Goal: Task Accomplishment & Management: Complete application form

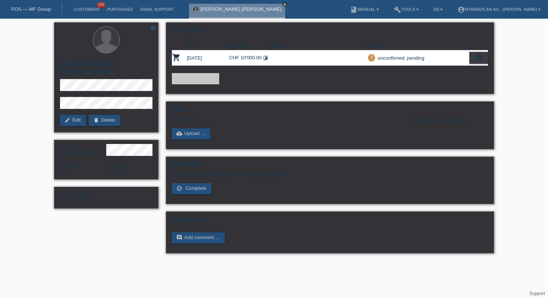
click at [283, 5] on icon "close" at bounding box center [285, 5] width 4 height 4
click at [29, 10] on link "POS — MF Group" at bounding box center [31, 9] width 40 height 6
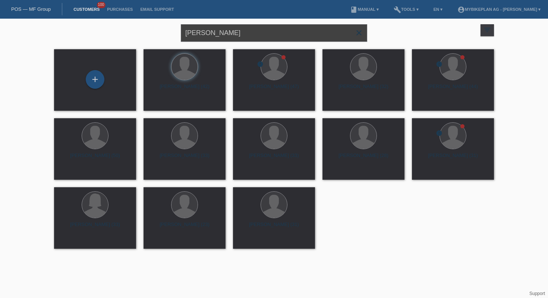
click at [244, 36] on input "Yannick Pittet" at bounding box center [274, 33] width 186 height 18
click at [100, 85] on div "+" at bounding box center [95, 79] width 19 height 19
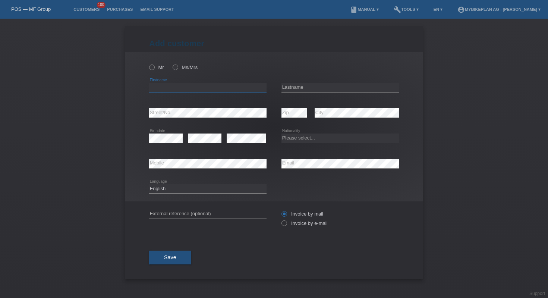
click at [187, 84] on input "text" at bounding box center [207, 87] width 117 height 9
type input "[PERSON_NAME]"
click at [336, 138] on select "Please select... Switzerland Austria Germany Liechtenstein ------------ Afghani…" at bounding box center [340, 137] width 117 height 9
select select "CH"
click at [205, 189] on select "Deutsch Français Italiano English" at bounding box center [207, 188] width 117 height 9
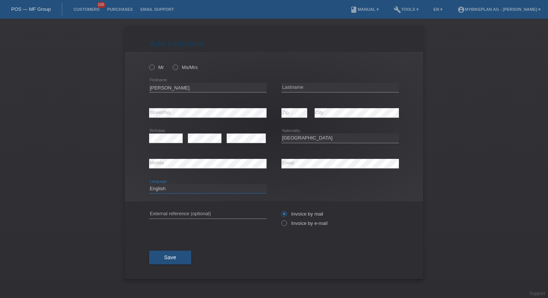
click at [205, 189] on select "Deutsch Français Italiano English" at bounding box center [207, 188] width 117 height 9
click at [201, 190] on select "Deutsch Français Italiano English" at bounding box center [207, 188] width 117 height 9
select select "fr"
click at [183, 207] on div "error External reference (optional)" at bounding box center [207, 213] width 117 height 25
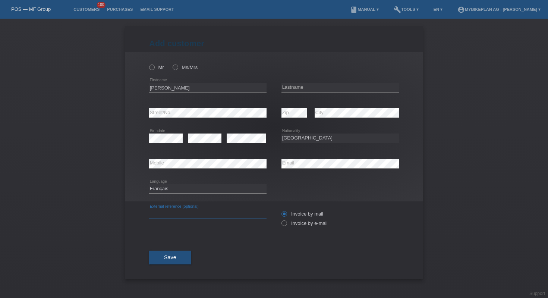
click at [192, 212] on input "text" at bounding box center [207, 213] width 117 height 9
paste input "42818735166"
type input "42818735166"
click at [172, 63] on icon at bounding box center [172, 63] width 0 height 0
click at [176, 69] on input "Ms/Mrs" at bounding box center [175, 67] width 5 height 5
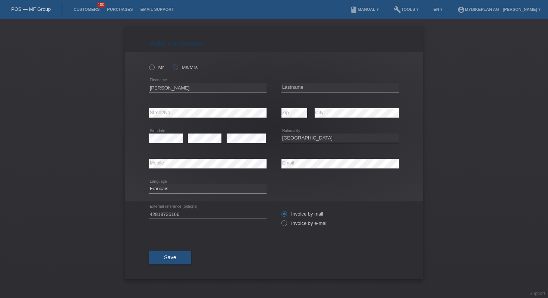
radio input "true"
click at [291, 224] on label "Invoice by e-mail" at bounding box center [305, 223] width 46 height 6
click at [286, 224] on input "Invoice by e-mail" at bounding box center [284, 224] width 5 height 9
radio input "true"
click at [172, 259] on span "Save" at bounding box center [170, 257] width 12 height 6
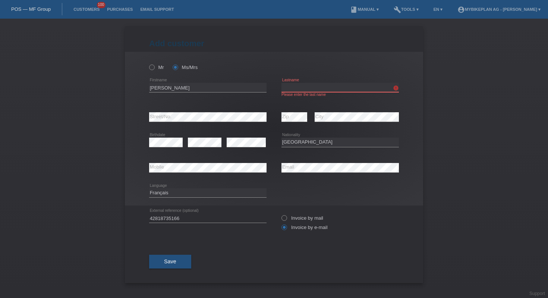
click at [337, 89] on input "text" at bounding box center [340, 87] width 117 height 9
paste input "[PERSON_NAME]"
type input "[PERSON_NAME]"
click at [174, 264] on span "Save" at bounding box center [170, 261] width 12 height 6
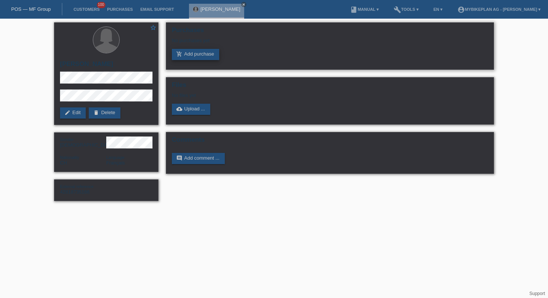
click at [213, 57] on link "add_shopping_cart Add purchase" at bounding box center [195, 54] width 47 height 11
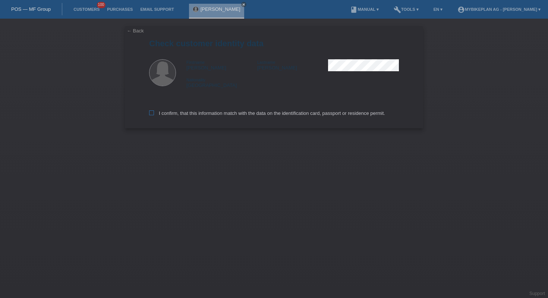
click at [277, 115] on label "I confirm, that this information match with the data on the identification card…" at bounding box center [267, 113] width 236 height 6
click at [154, 115] on input "I confirm, that this information match with the data on the identification card…" at bounding box center [151, 112] width 5 height 5
checkbox input "true"
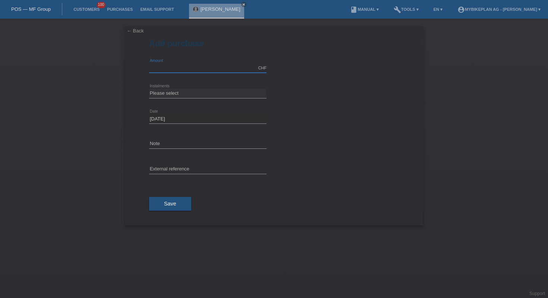
click at [224, 65] on input "text" at bounding box center [207, 67] width 117 height 9
type input "4199.00"
click at [213, 93] on select "Please select 6 instalments 12 instalments 18 instalments 24 instalments 36 ins…" at bounding box center [207, 93] width 117 height 9
click at [234, 97] on select "Please select 6 instalments 12 instalments 18 instalments 24 instalments 36 ins…" at bounding box center [207, 93] width 117 height 9
select select "487"
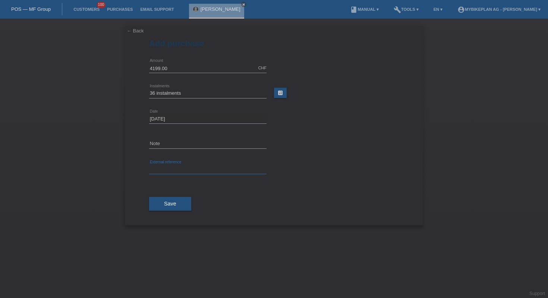
click at [221, 170] on input "text" at bounding box center [207, 169] width 117 height 9
paste input "[PERSON_NAME]"
click at [173, 165] on input "[PERSON_NAME]" at bounding box center [207, 169] width 117 height 9
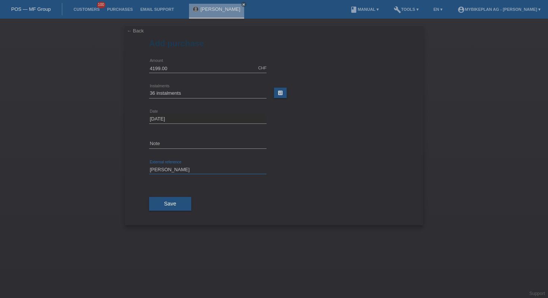
paste input "42818735166"
type input "42818735166"
click at [164, 212] on div "Save" at bounding box center [274, 203] width 250 height 43
click at [186, 205] on button "Save" at bounding box center [170, 204] width 42 height 14
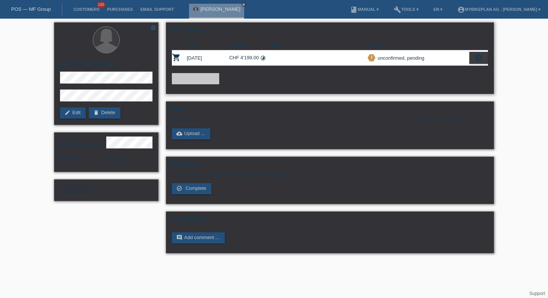
click at [475, 60] on icon "settings" at bounding box center [479, 57] width 8 height 8
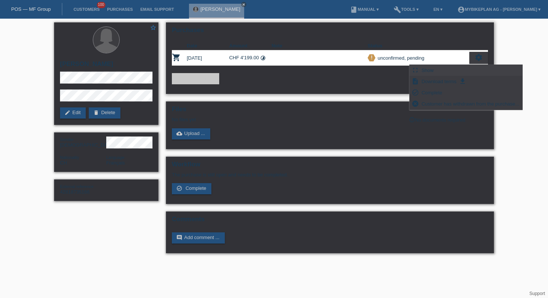
click at [427, 65] on div "fullscreen Show" at bounding box center [466, 70] width 113 height 11
click at [428, 68] on span "Show" at bounding box center [428, 70] width 15 height 9
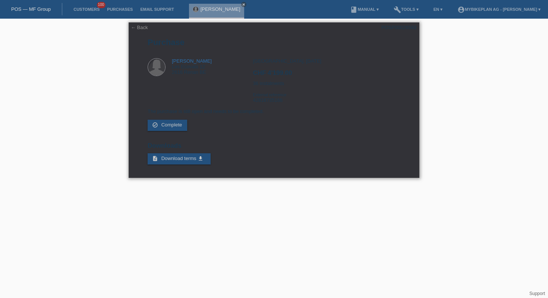
click at [390, 32] on div "← Back POSP00026593 Purchase Jessica Lanz Les Ecovats 12 2616 Renan BE CHF 4'19…" at bounding box center [274, 99] width 291 height 155
click at [390, 29] on div "POSP00026593" at bounding box center [398, 28] width 35 height 6
copy div "POSP00026593"
click at [138, 27] on link "← Back" at bounding box center [139, 28] width 17 height 6
